Goal: Contribute content

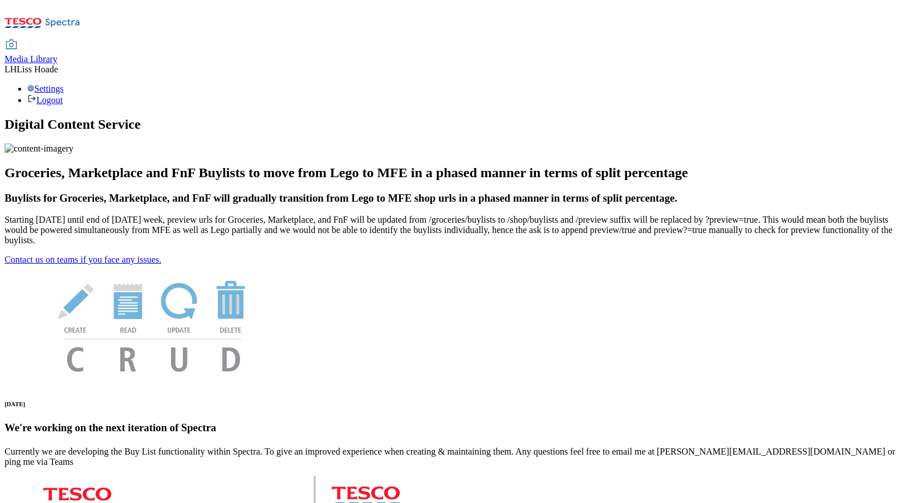
click at [58, 54] on span "Media Library" at bounding box center [31, 59] width 53 height 10
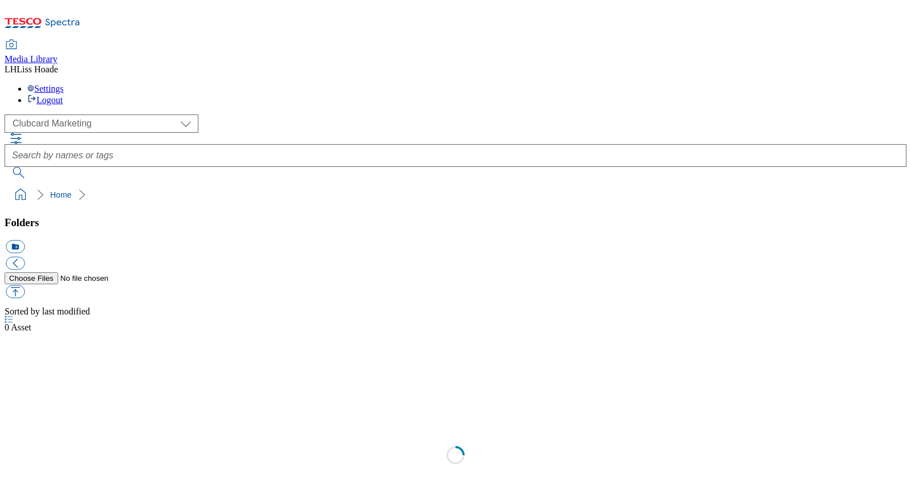
scroll to position [1, 0]
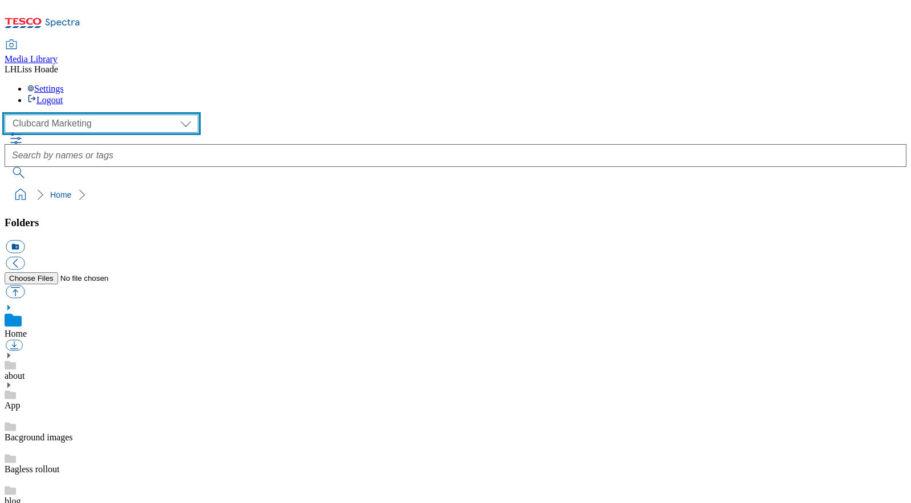
click at [104, 115] on select "Clubcard Marketing Dotcom UK GHS Marketing UK GHS Product UK GHS ROI" at bounding box center [102, 124] width 194 height 18
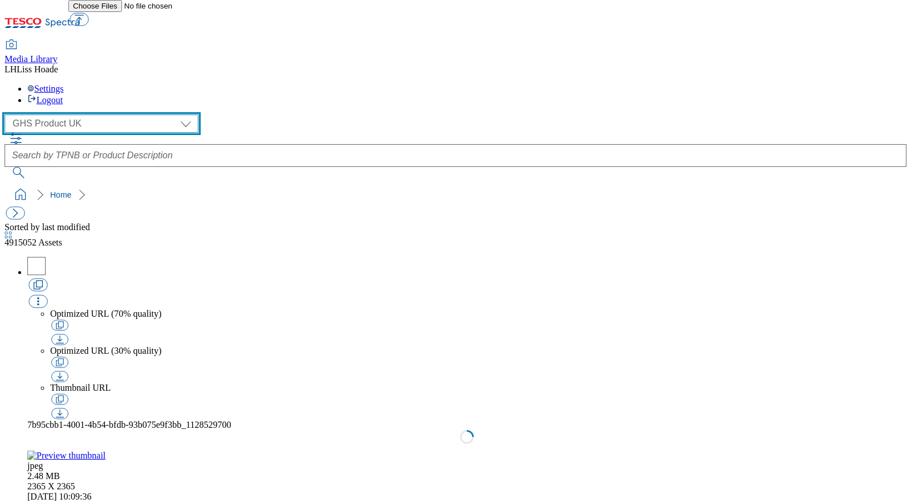
click at [63, 115] on select "Clubcard Marketing Dotcom UK GHS Marketing UK GHS Product UK GHS ROI" at bounding box center [102, 124] width 194 height 18
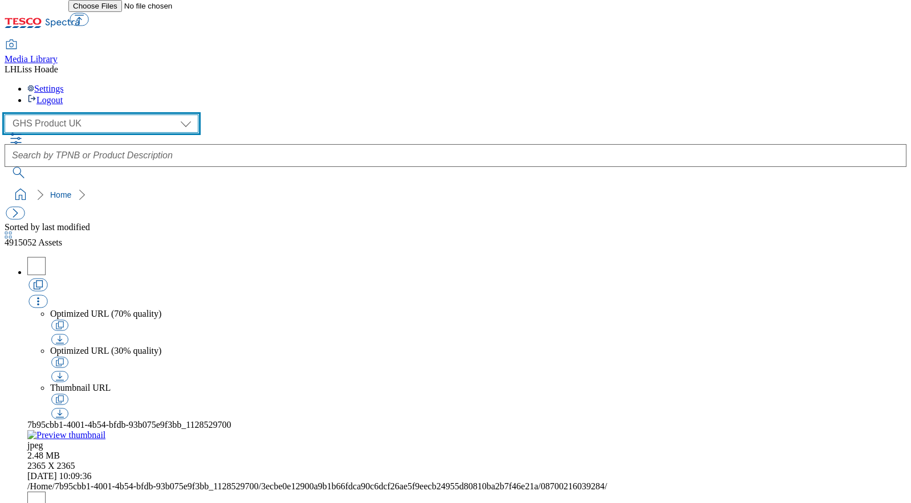
select select "flare-ghs-mktg"
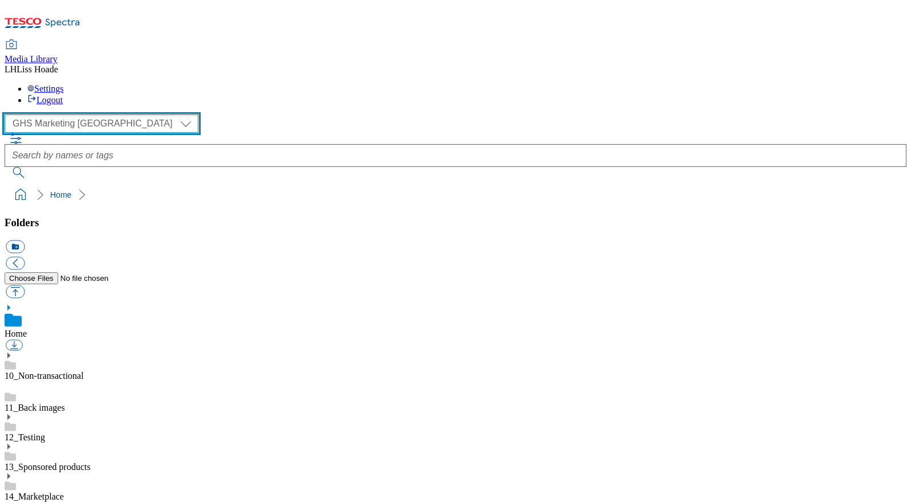
scroll to position [2, 0]
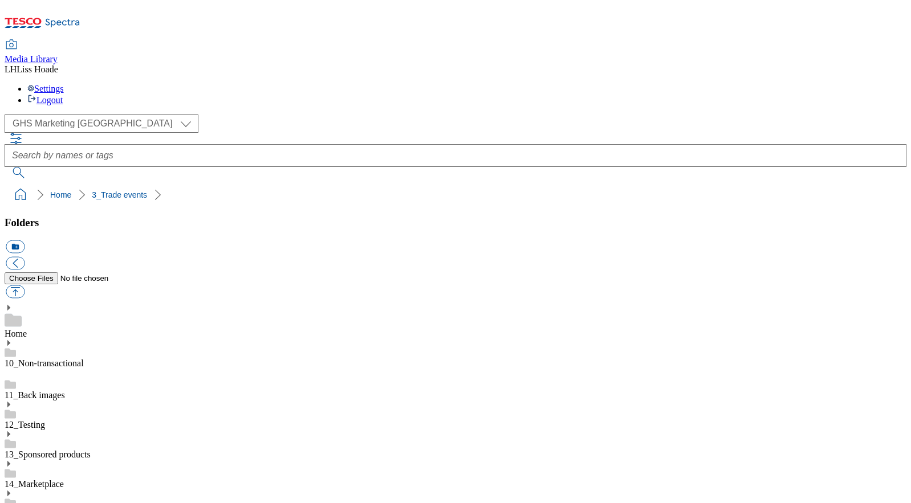
scroll to position [1756, 0]
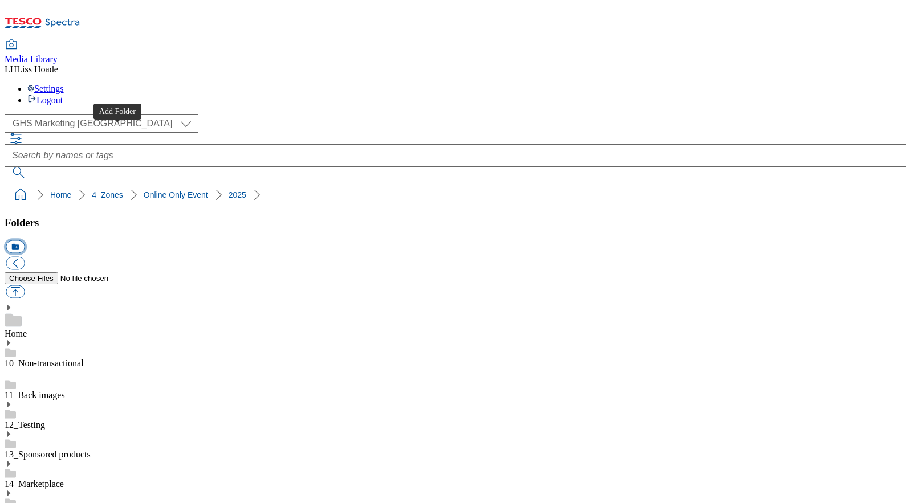
click at [25, 241] on button "icon_new_folder" at bounding box center [15, 247] width 19 height 13
type input "2528"
click at [25, 286] on button "button" at bounding box center [15, 292] width 19 height 13
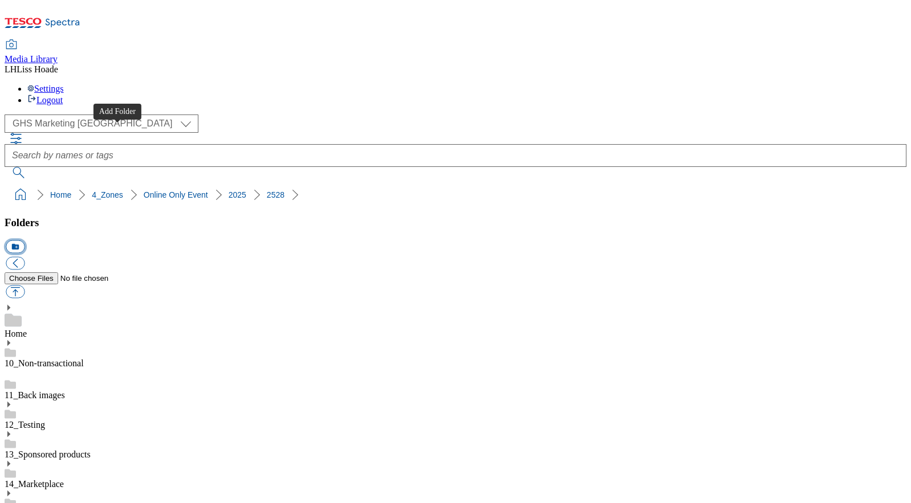
click at [25, 241] on button "icon_new_folder" at bounding box center [15, 247] width 19 height 13
type input "Buylist"
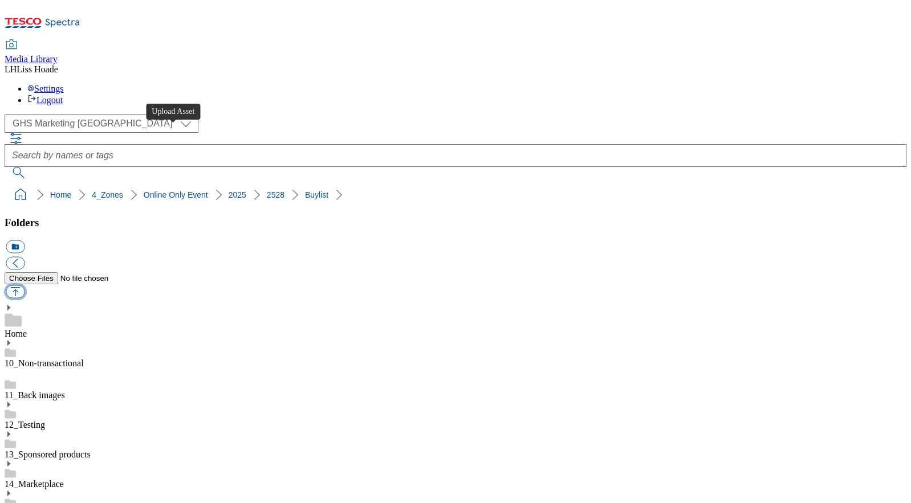
click at [25, 286] on button "button" at bounding box center [15, 292] width 19 height 13
type input "C:\fakepath\Thumbnail-cheese.jpg"
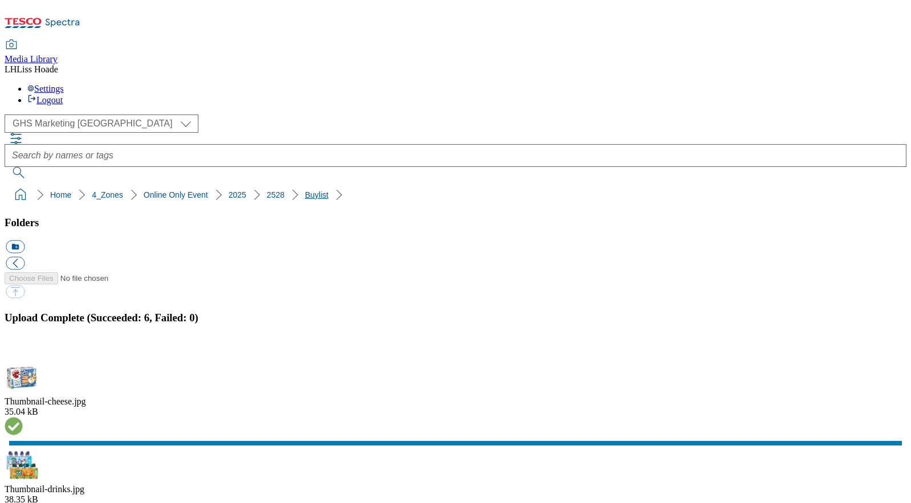
drag, startPoint x: 11, startPoint y: 91, endPoint x: 267, endPoint y: 100, distance: 256.1
click at [267, 115] on div "( optional ) Clubcard Marketing Dotcom UK GHS Marketing UK GHS Product UK GHS R…" at bounding box center [456, 160] width 902 height 91
drag, startPoint x: 335, startPoint y: 105, endPoint x: 7, endPoint y: 108, distance: 328.3
click at [11, 184] on ol "Home 4_Zones Online Only Event 2025 2528 Buylist" at bounding box center [458, 195] width 895 height 22
copy ol "Home 4_Zones Online Only Event 2025 2528 Buylist"
